Goal: Task Accomplishment & Management: Use online tool/utility

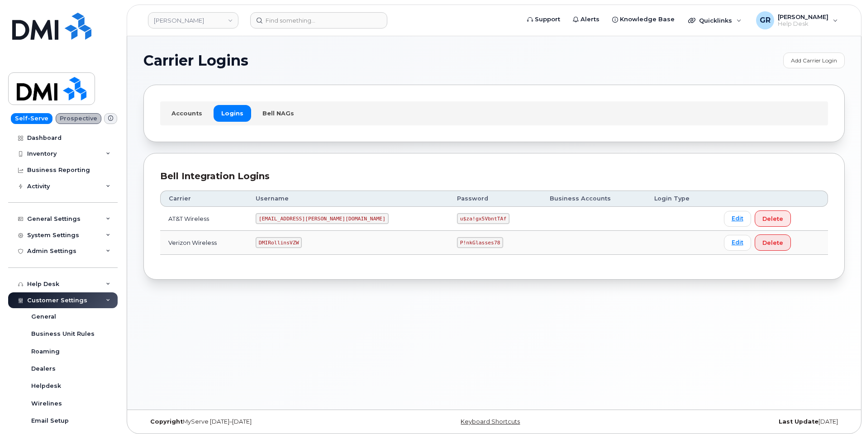
click at [457, 240] on code "P!nkGlasses78" at bounding box center [480, 242] width 46 height 11
copy code "P!nkGlasses78"
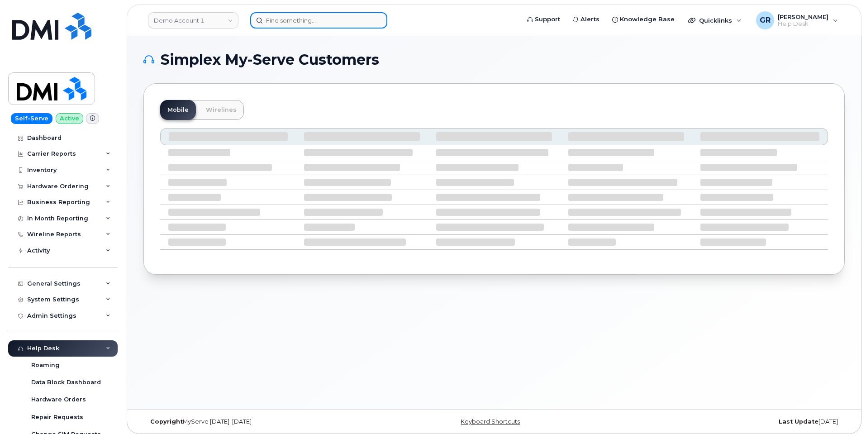
click at [307, 15] on input at bounding box center [318, 20] width 137 height 16
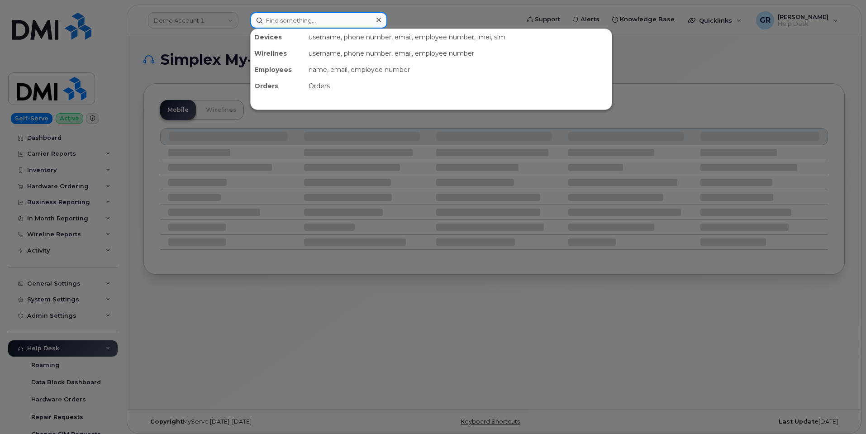
paste input "2144042738"
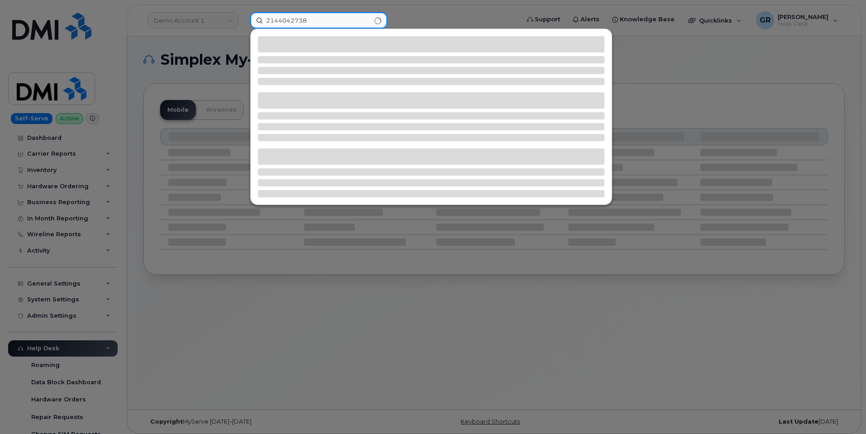
type input "2144042738"
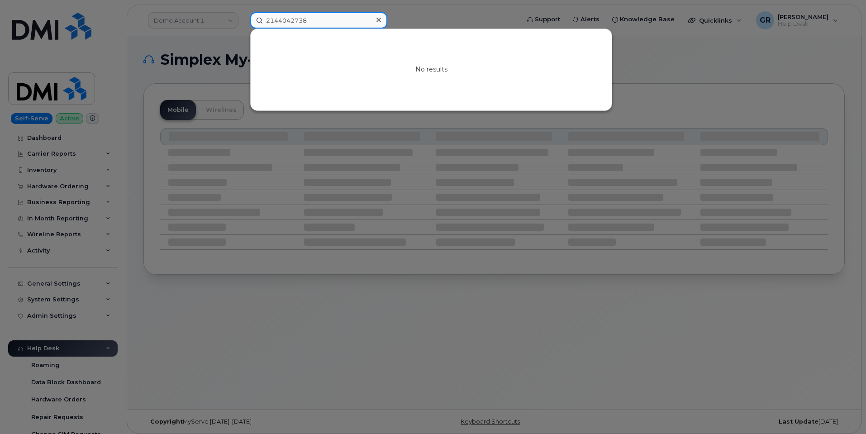
click at [323, 22] on input "2144042738" at bounding box center [318, 20] width 137 height 16
drag, startPoint x: 308, startPoint y: 17, endPoint x: 245, endPoint y: 21, distance: 62.6
click at [249, 21] on div "2144042738 No results" at bounding box center [382, 20] width 278 height 16
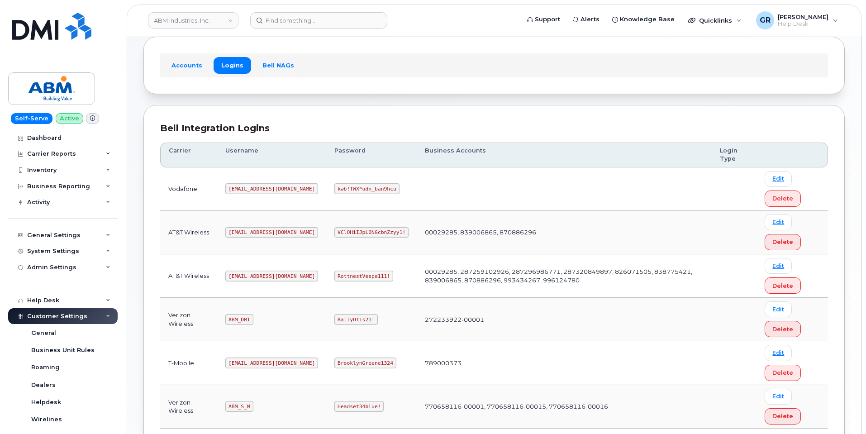
scroll to position [90, 0]
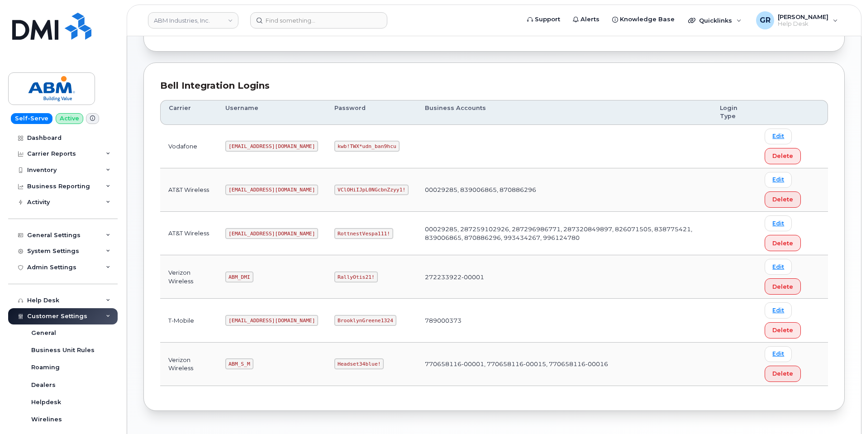
click at [334, 229] on code "RottnestVespa111!" at bounding box center [363, 233] width 59 height 11
click at [334, 231] on code "RottnestVespa111!" at bounding box center [363, 233] width 59 height 11
click at [336, 233] on code "RottnestVespa111!" at bounding box center [363, 233] width 59 height 11
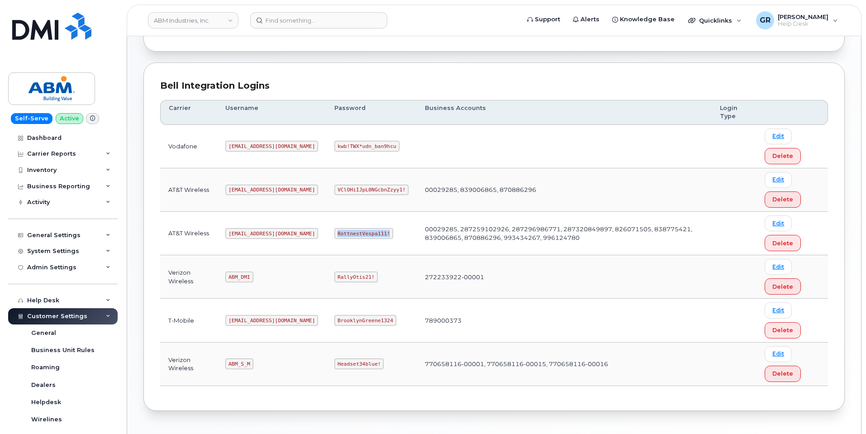
click at [336, 233] on code "RottnestVespa111!" at bounding box center [363, 233] width 59 height 11
copy code "RottnestVespa111!"
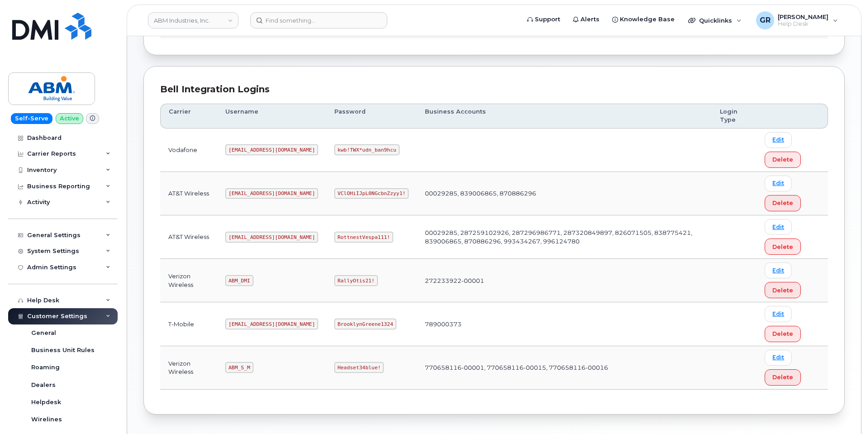
scroll to position [90, 0]
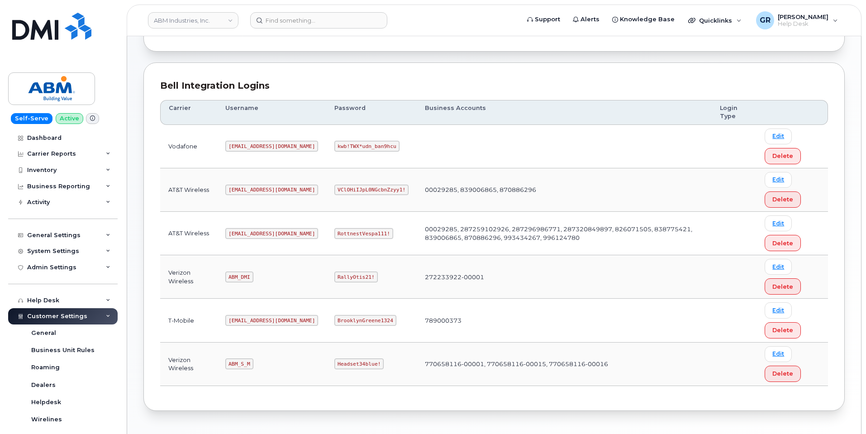
click at [334, 231] on code "RottnestVespa111!" at bounding box center [363, 233] width 59 height 11
click at [334, 229] on code "RottnestVespa111!" at bounding box center [363, 233] width 59 height 11
click at [334, 233] on code "RottnestVespa111!" at bounding box center [363, 233] width 59 height 11
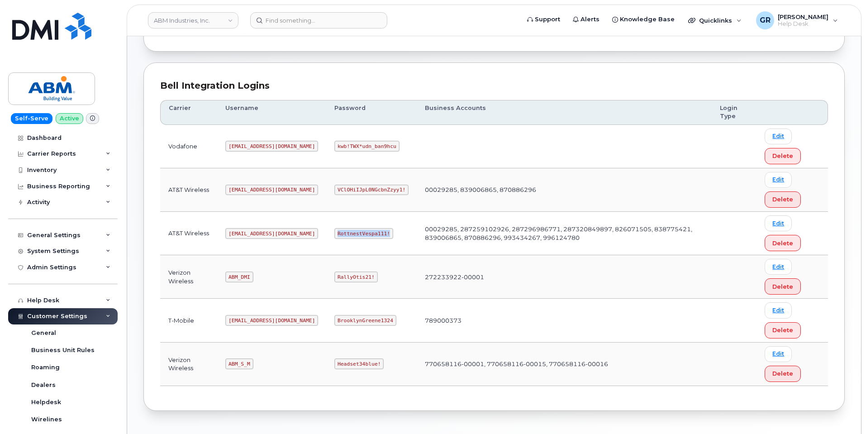
click at [334, 232] on code "RottnestVespa111!" at bounding box center [363, 233] width 59 height 11
copy code "RottnestVespa111!"
